Goal: Information Seeking & Learning: Learn about a topic

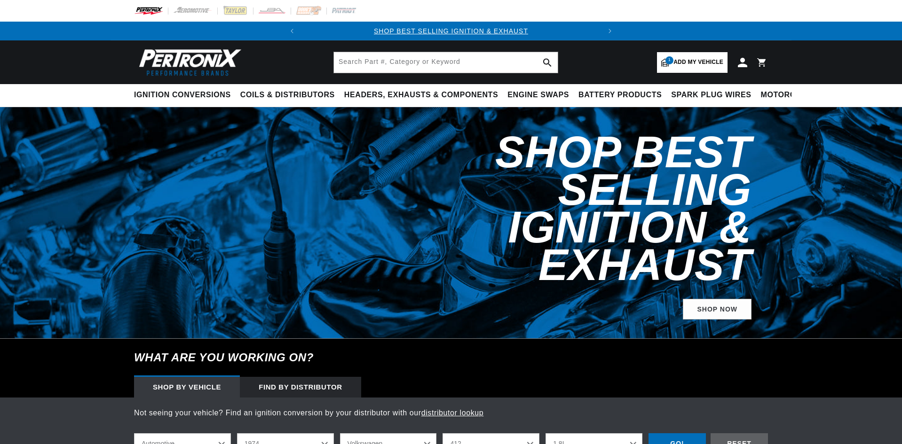
select select "1974"
select select "Volkswagen"
select select "1.8L"
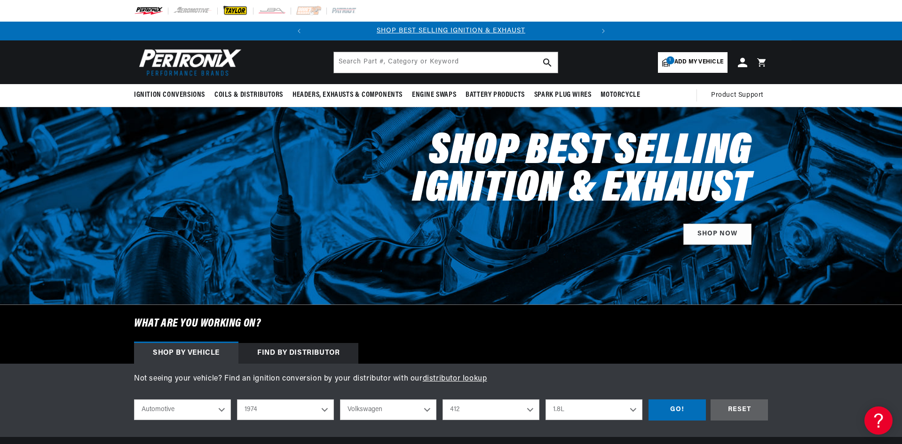
click at [246, 8] on img at bounding box center [235, 11] width 26 height 10
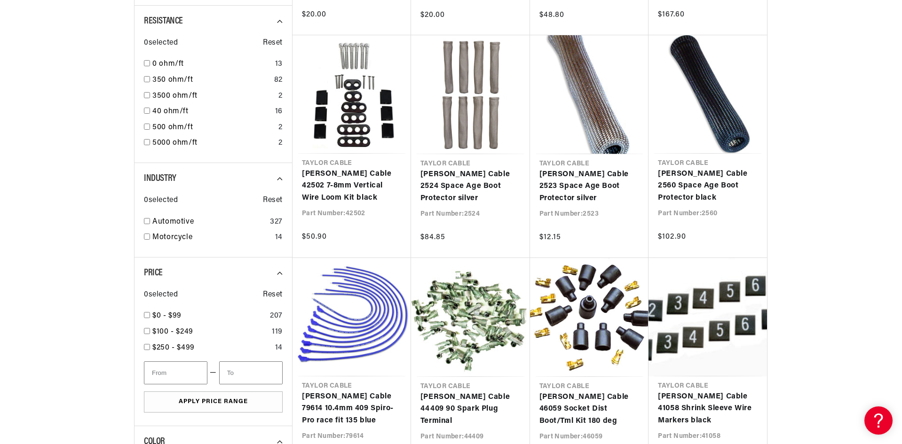
scroll to position [0, 285]
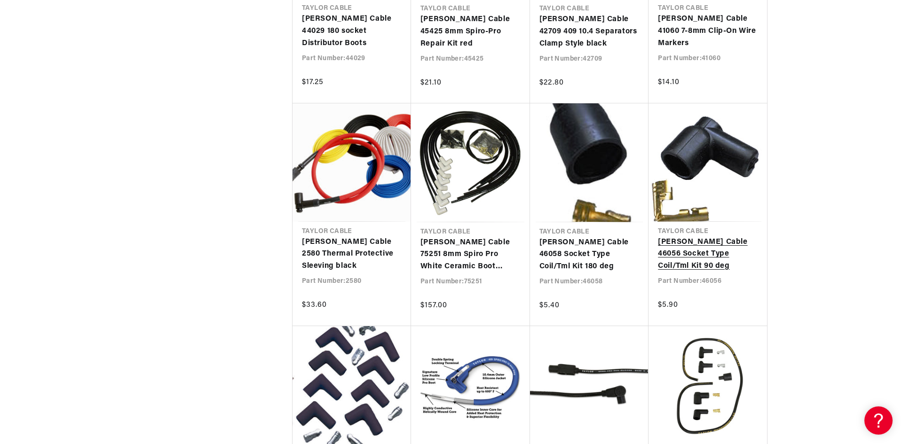
scroll to position [0, 285]
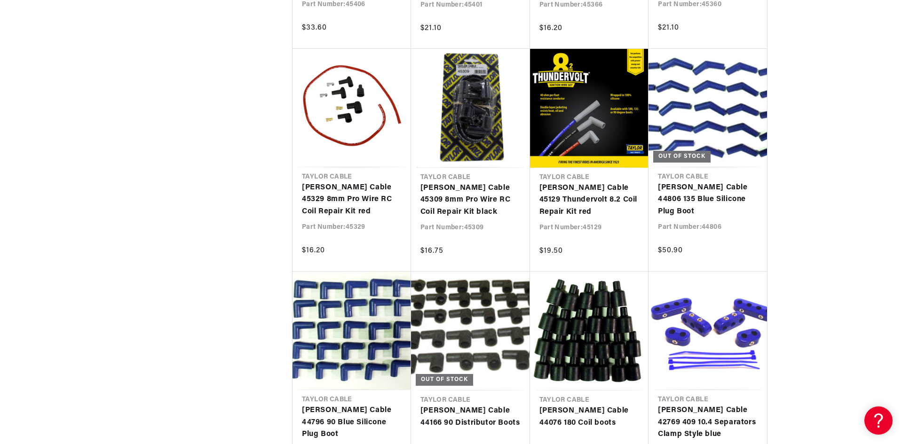
scroll to position [5879, 0]
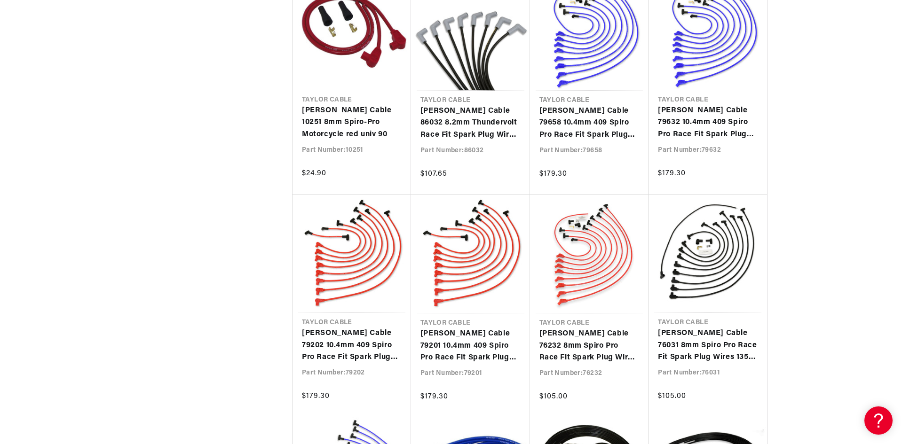
scroll to position [7149, 0]
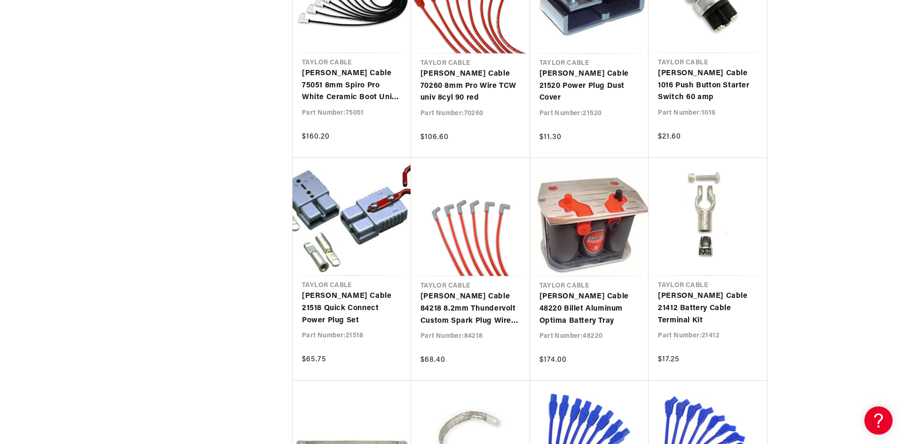
scroll to position [7855, 0]
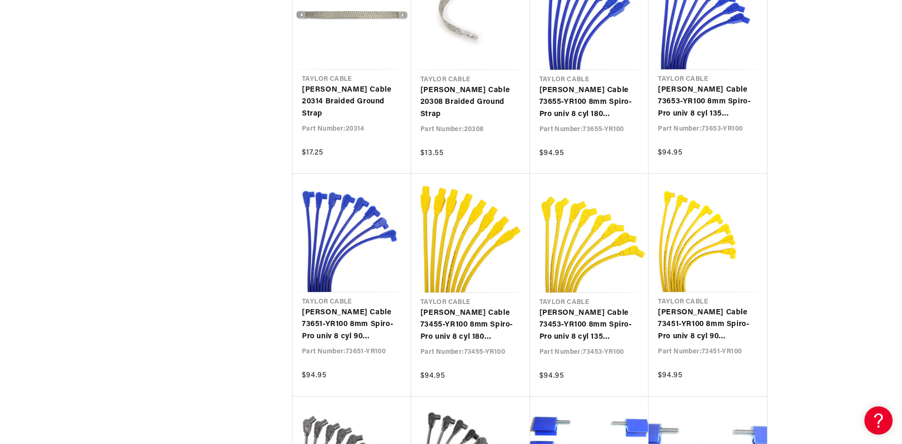
scroll to position [0, 285]
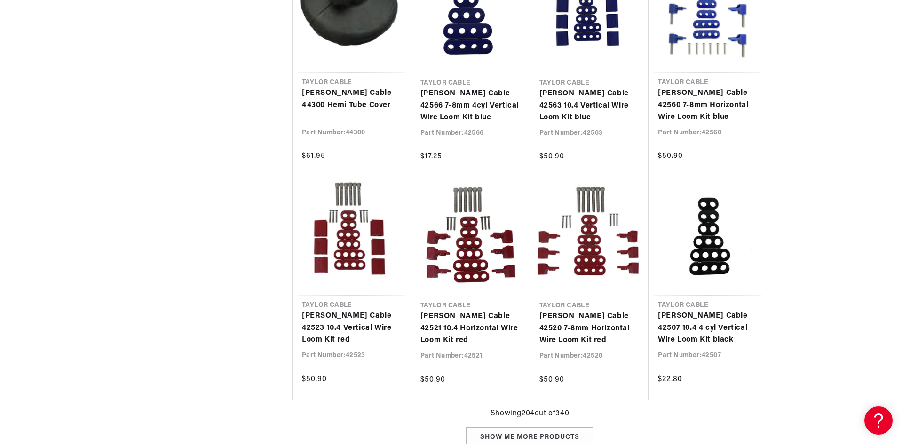
scroll to position [11523, 0]
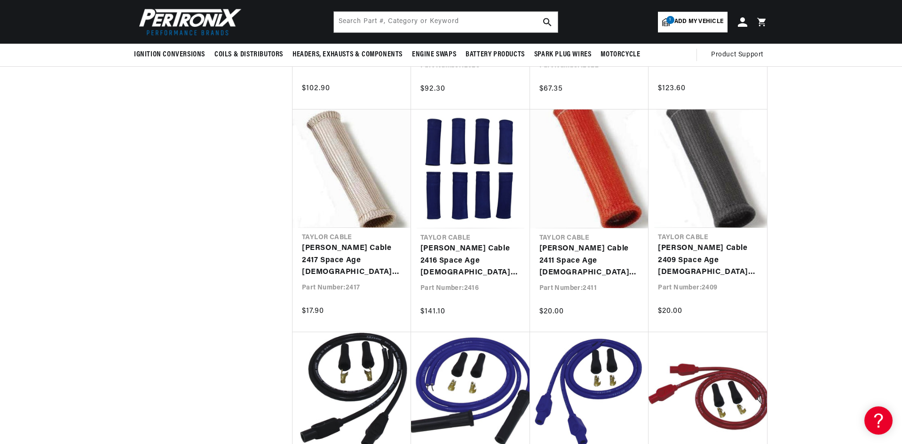
scroll to position [12088, 0]
